Goal: Task Accomplishment & Management: Manage account settings

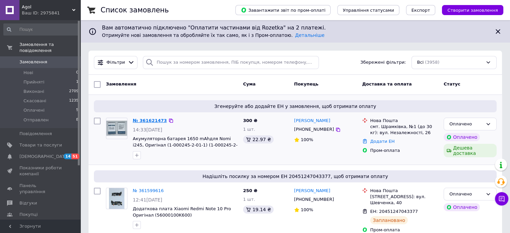
click at [142, 119] on link "№ 361621473" at bounding box center [150, 120] width 34 height 5
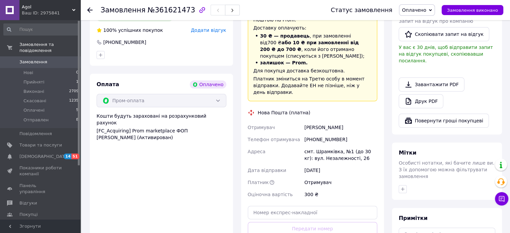
scroll to position [235, 0]
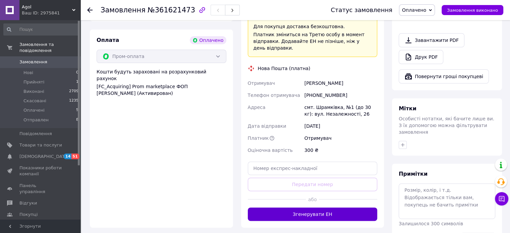
click at [313, 208] on button "Згенерувати ЕН" at bounding box center [313, 214] width 130 height 13
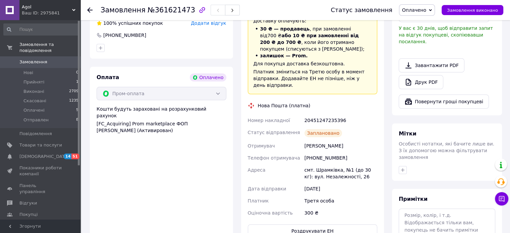
scroll to position [201, 0]
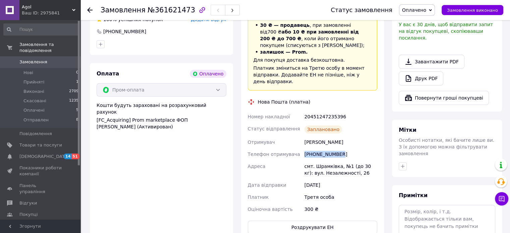
drag, startPoint x: 339, startPoint y: 142, endPoint x: 304, endPoint y: 139, distance: 35.3
click at [304, 148] on div "[PHONE_NUMBER]" at bounding box center [340, 154] width 75 height 12
copy div "[PHONE_NUMBER]"
drag, startPoint x: 337, startPoint y: 131, endPoint x: 302, endPoint y: 130, distance: 34.9
click at [302, 130] on div "Номер накладної 20451247235396 Статус відправлення Заплановано Отримувач [PERSO…" at bounding box center [312, 163] width 132 height 105
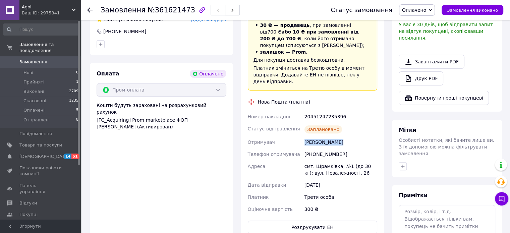
copy div "Отримувач [PERSON_NAME]"
click at [319, 111] on div "20451247235396" at bounding box center [340, 117] width 75 height 12
copy div "20451247235396"
drag, startPoint x: 143, startPoint y: 10, endPoint x: 182, endPoint y: 13, distance: 40.0
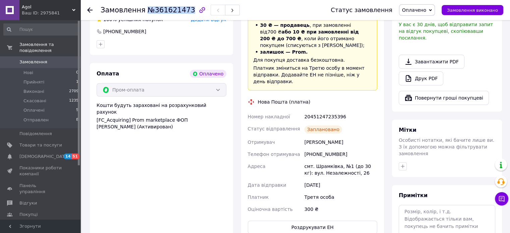
click at [182, 13] on span "№361621473" at bounding box center [172, 10] width 48 height 8
copy span "№361621473"
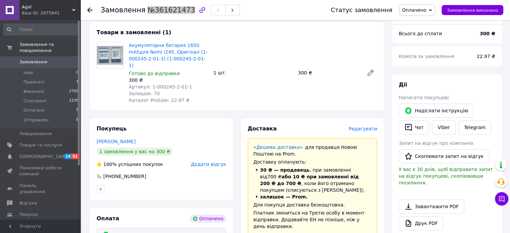
scroll to position [15, 0]
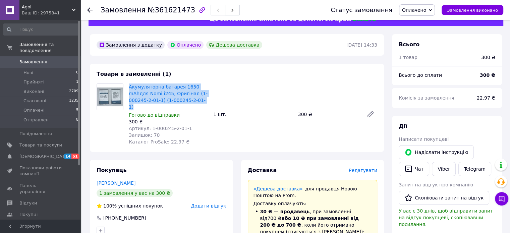
drag, startPoint x: 176, startPoint y: 102, endPoint x: 128, endPoint y: 89, distance: 49.1
click at [128, 89] on div "Акумуляторна батарея 1650 mAhдля Nomi i245, Оригінал (1-000245-2-01-1) (1-00024…" at bounding box center [168, 114] width 85 height 64
copy link "Акумуляторна батарея 1650 mAhдля Nomi i245, Оригінал (1-000245-2-01-1) (1-00024…"
click at [45, 59] on span "Замовлення" at bounding box center [40, 62] width 43 height 6
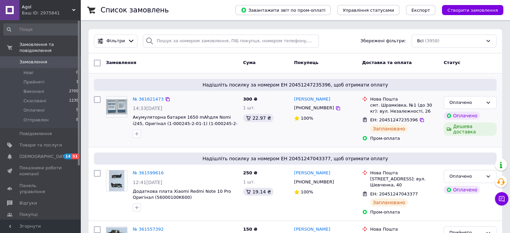
scroll to position [34, 0]
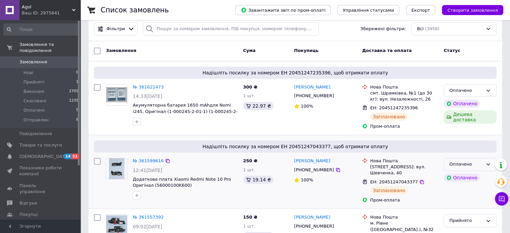
click at [463, 164] on div "Оплачено" at bounding box center [466, 164] width 34 height 7
click at [457, 214] on li "Отправлен" at bounding box center [470, 215] width 52 height 12
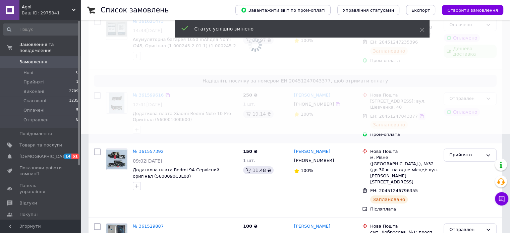
scroll to position [101, 0]
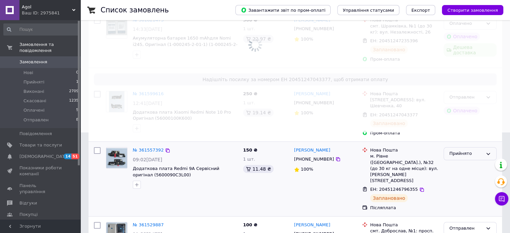
click at [457, 150] on div "Прийнято" at bounding box center [466, 153] width 34 height 7
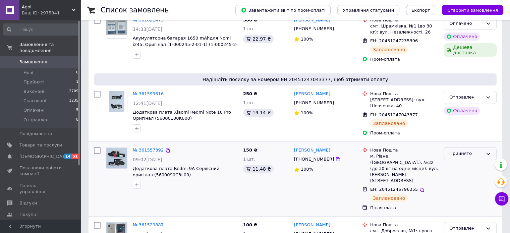
click at [462, 151] on div "Прийнято" at bounding box center [466, 153] width 34 height 7
click at [464, 199] on li "Отправлен" at bounding box center [470, 205] width 52 height 12
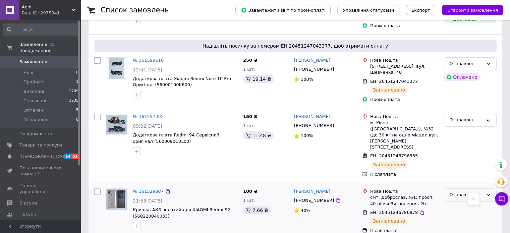
click at [463, 191] on div "Отправлен" at bounding box center [466, 194] width 34 height 7
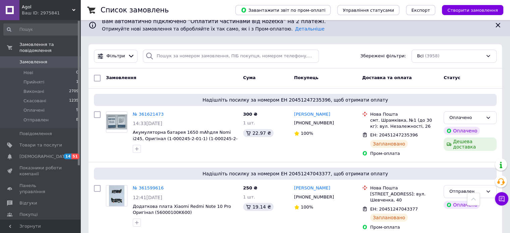
scroll to position [0, 0]
